Goal: Find specific page/section: Find specific page/section

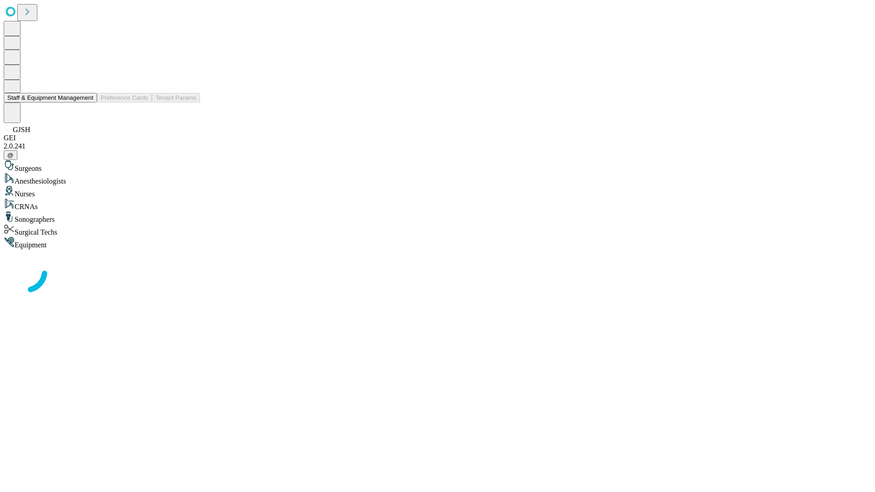
click at [87, 103] on button "Staff & Equipment Management" at bounding box center [50, 98] width 93 height 10
